Goal: Information Seeking & Learning: Compare options

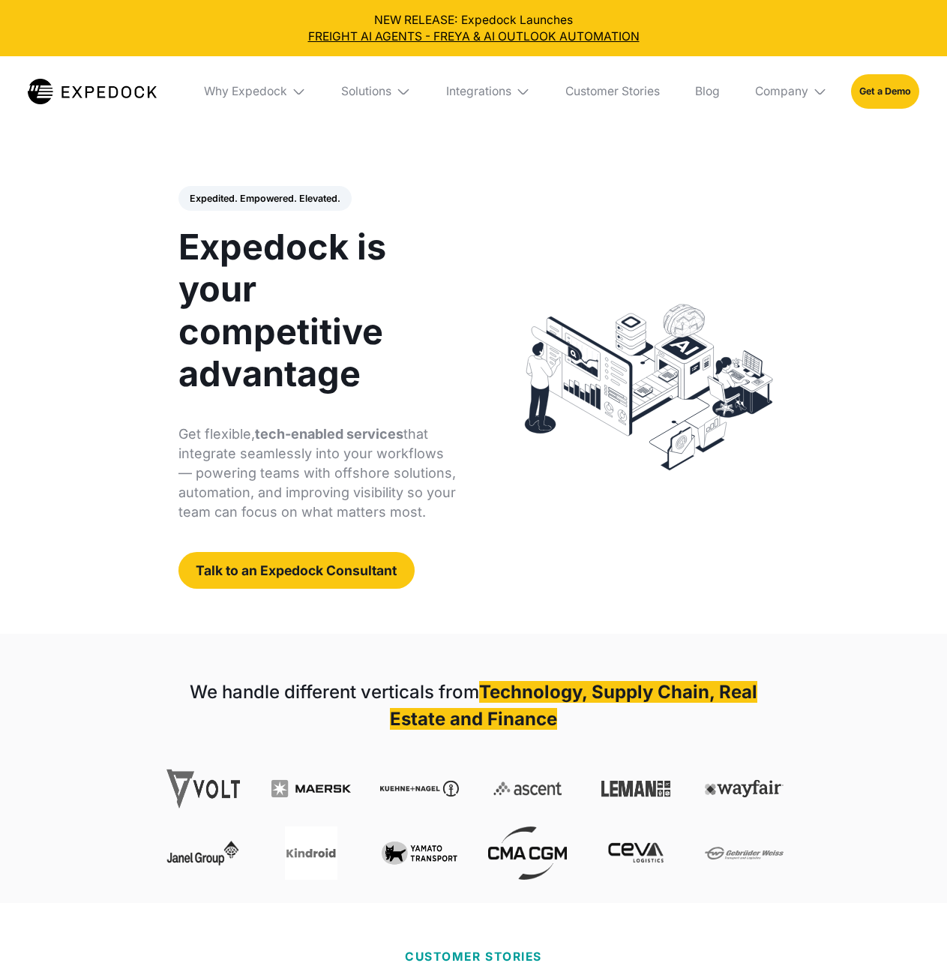
select select
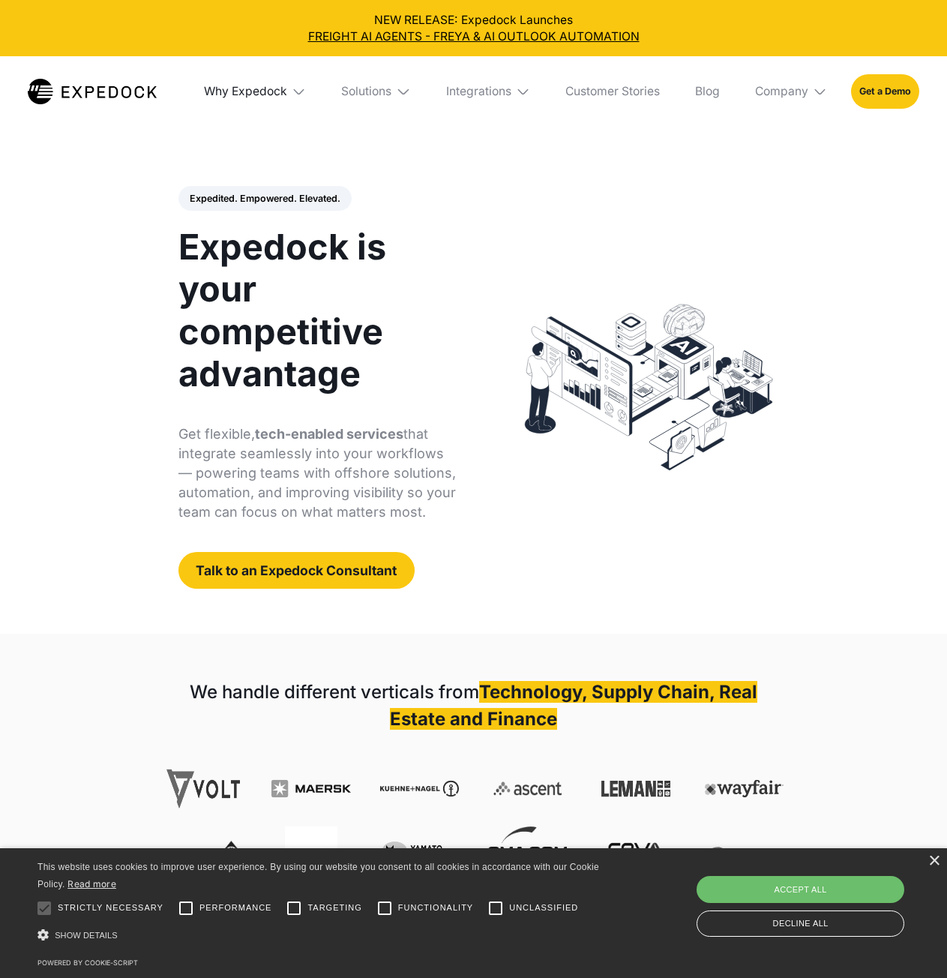
click at [247, 85] on div "Why Expedock" at bounding box center [245, 91] width 83 height 15
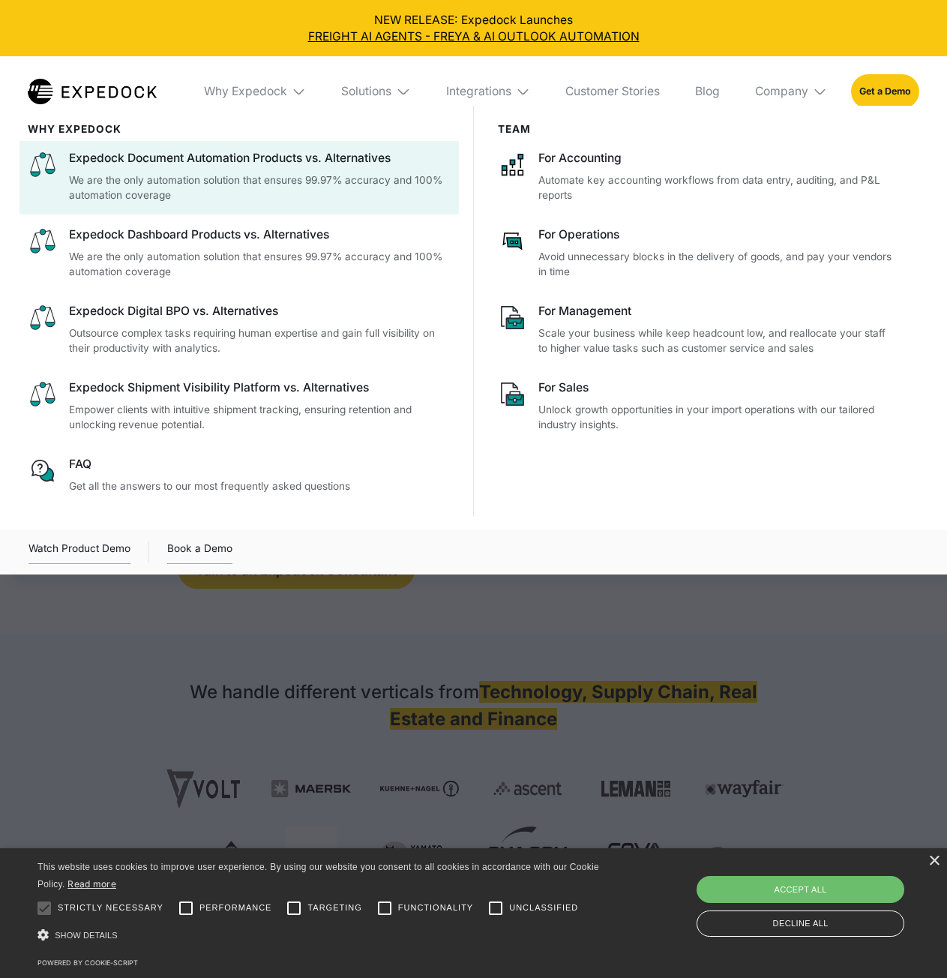
click at [322, 161] on div "Expedock Document Automation Products vs. Alternatives" at bounding box center [259, 158] width 381 height 16
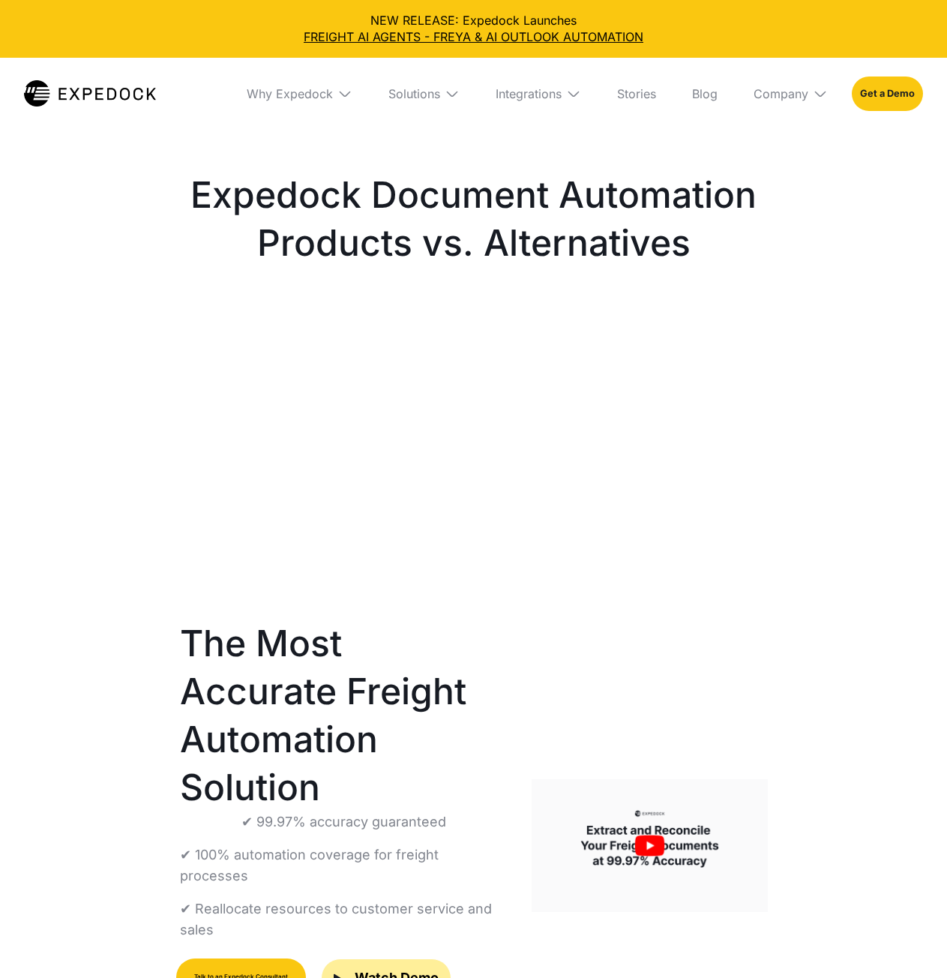
select select
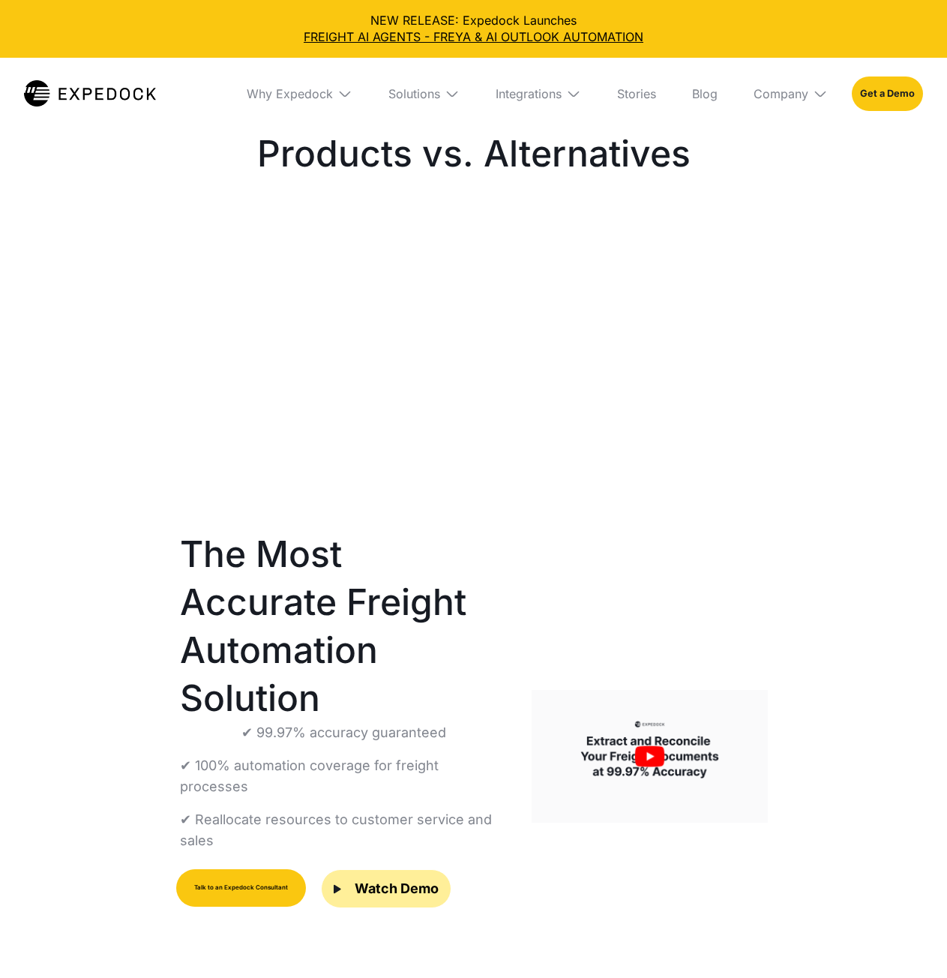
scroll to position [375, 0]
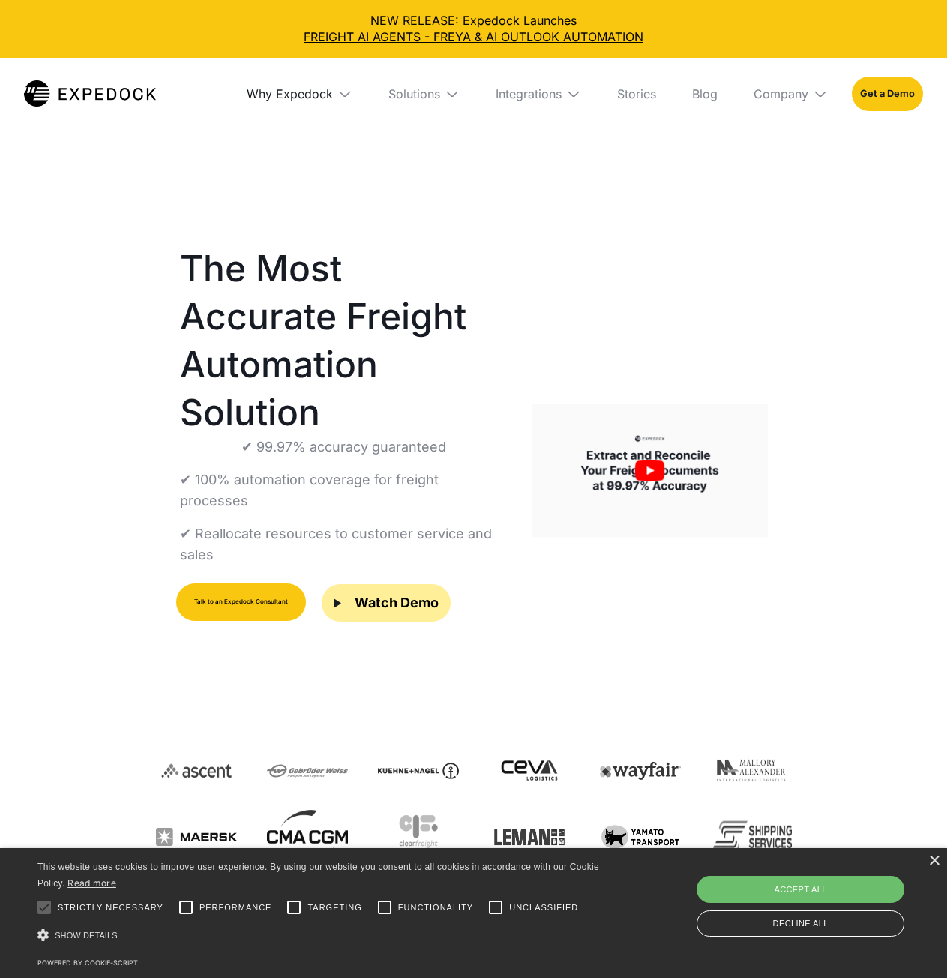
click at [280, 97] on div "Why Expedock" at bounding box center [290, 93] width 86 height 15
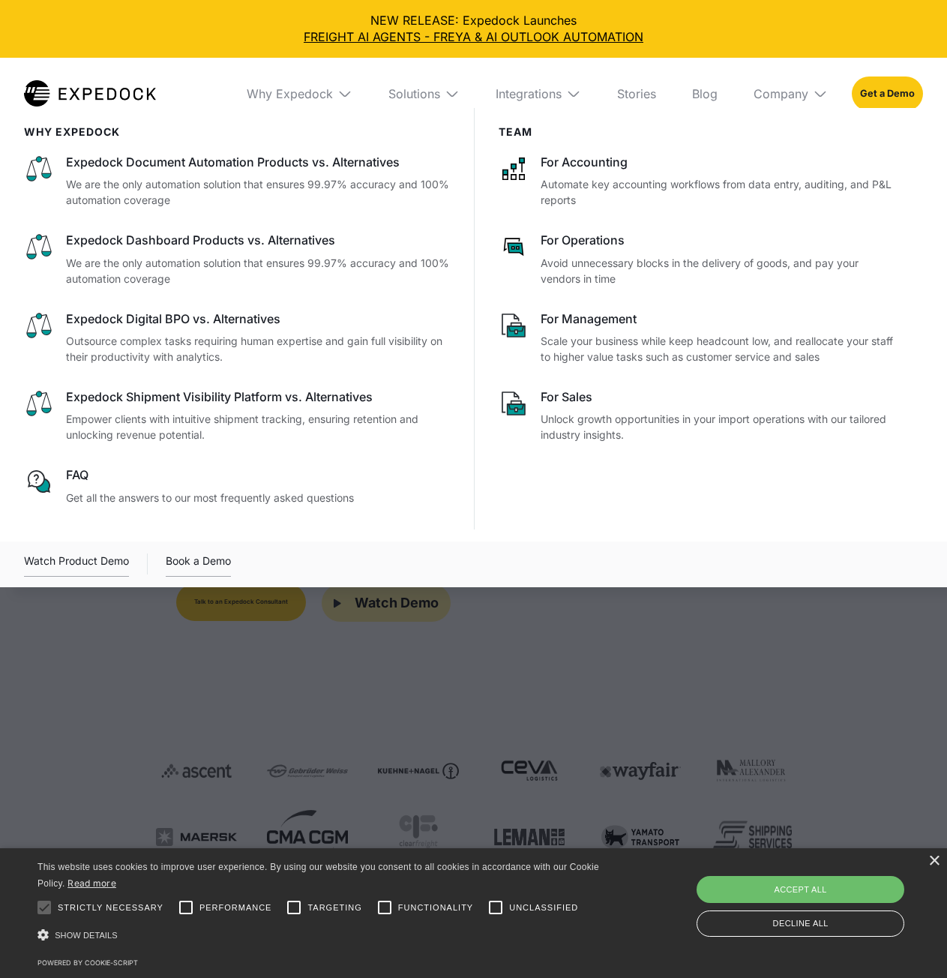
click at [409, 655] on div at bounding box center [473, 597] width 947 height 978
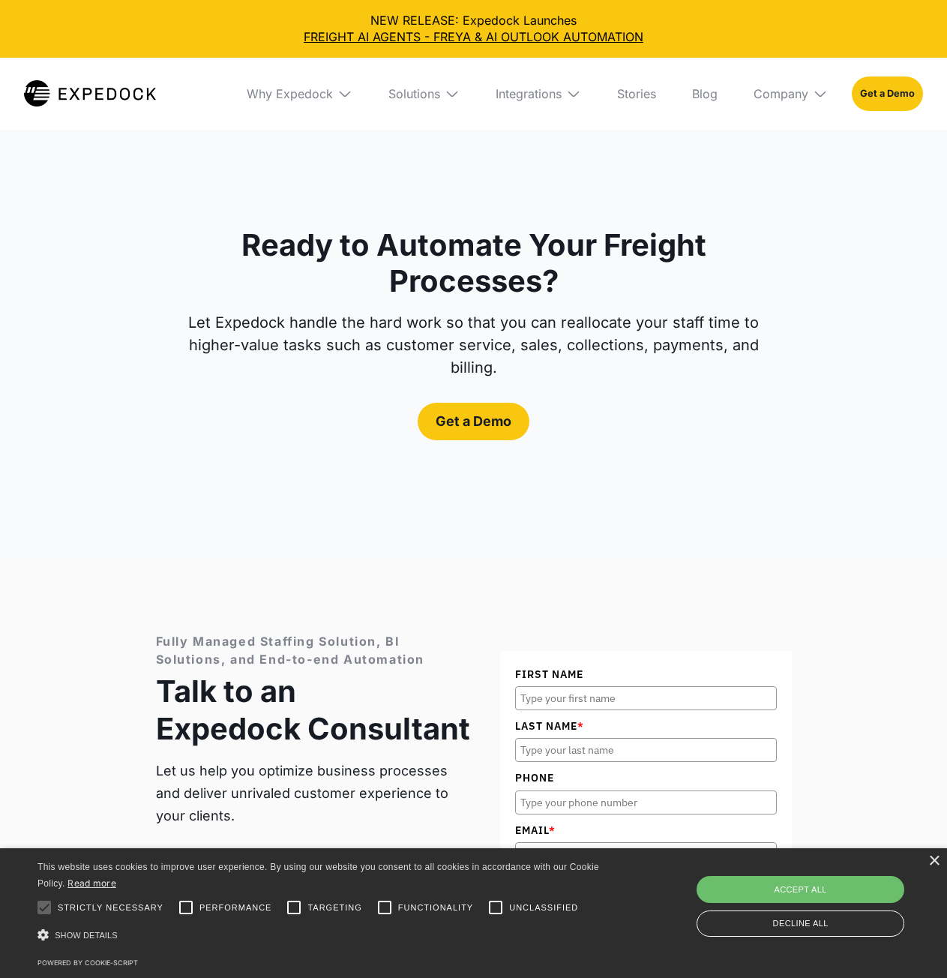
scroll to position [5318, 0]
